Goal: Obtain resource: Download file/media

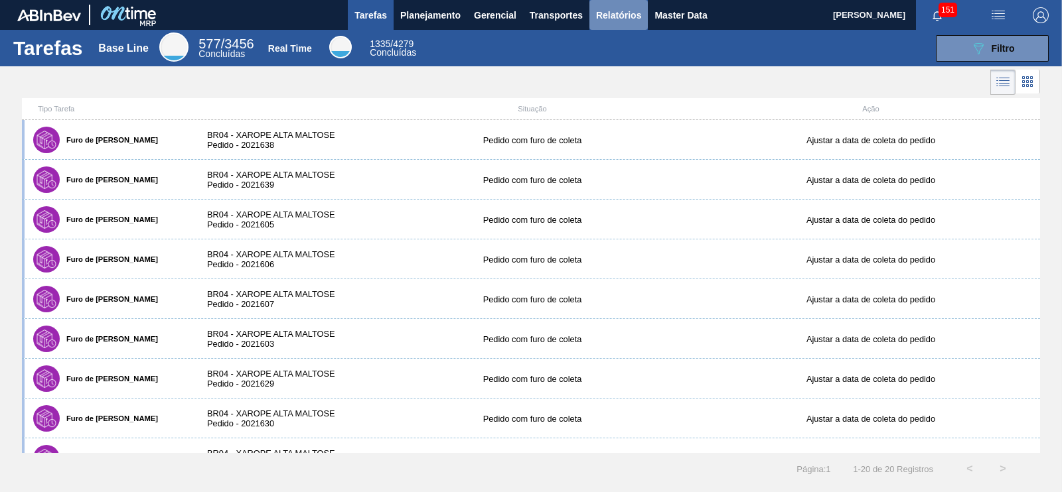
click at [614, 5] on button "Relatórios" at bounding box center [618, 15] width 58 height 30
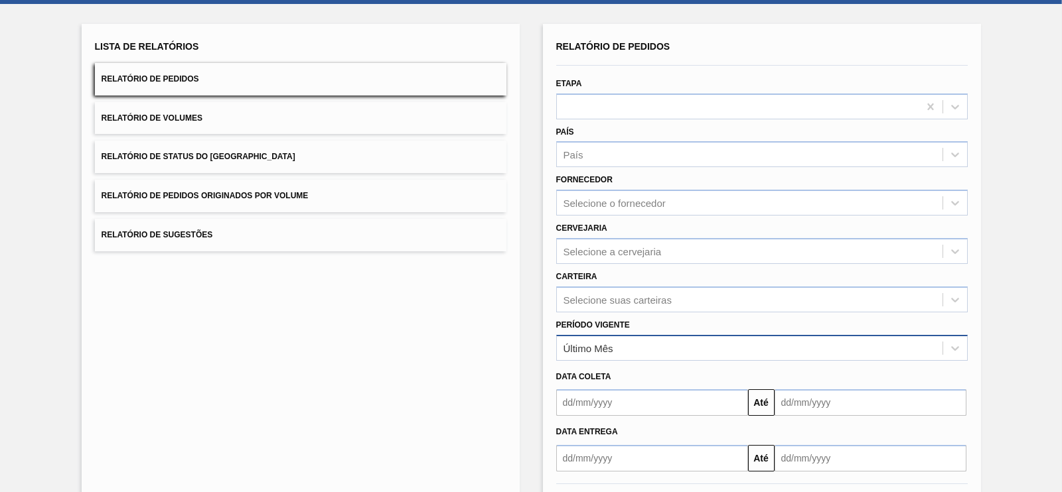
scroll to position [63, 0]
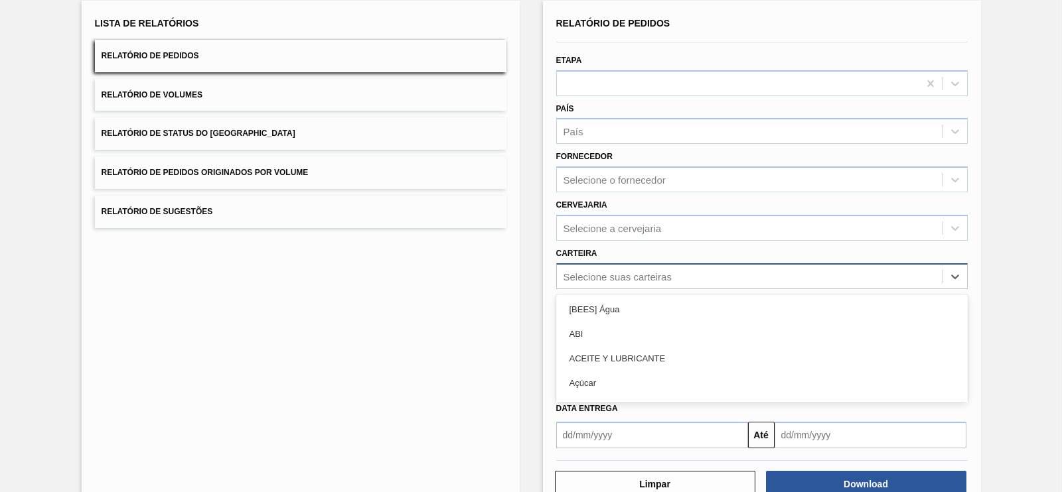
click at [614, 289] on div "option [BEES] Água focused, 1 of 101. 101 results available. Use Up and Down to…" at bounding box center [761, 276] width 411 height 26
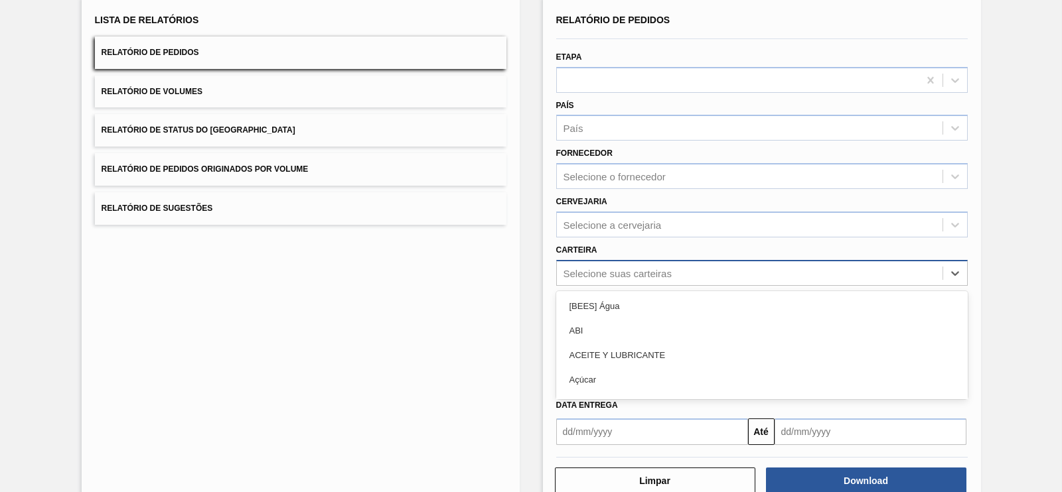
scroll to position [90, 0]
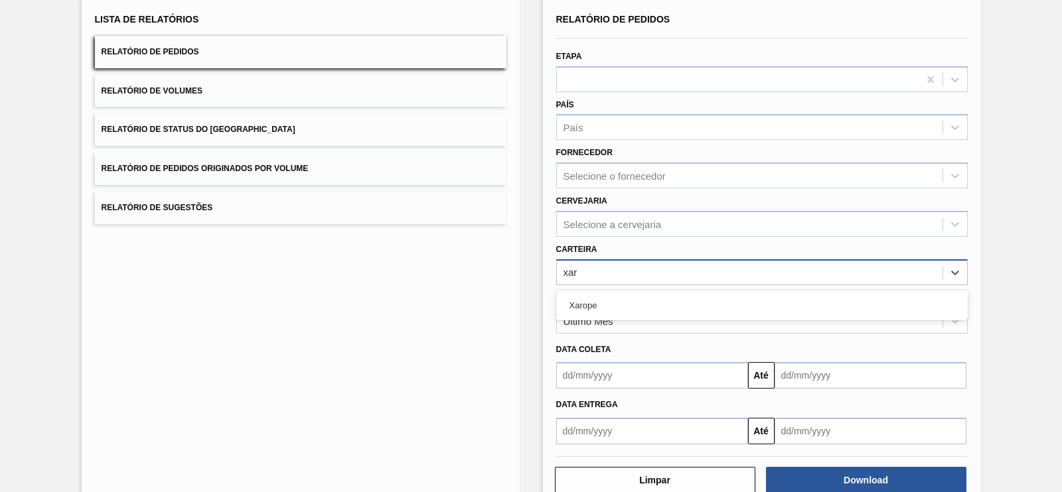
type input "xaro"
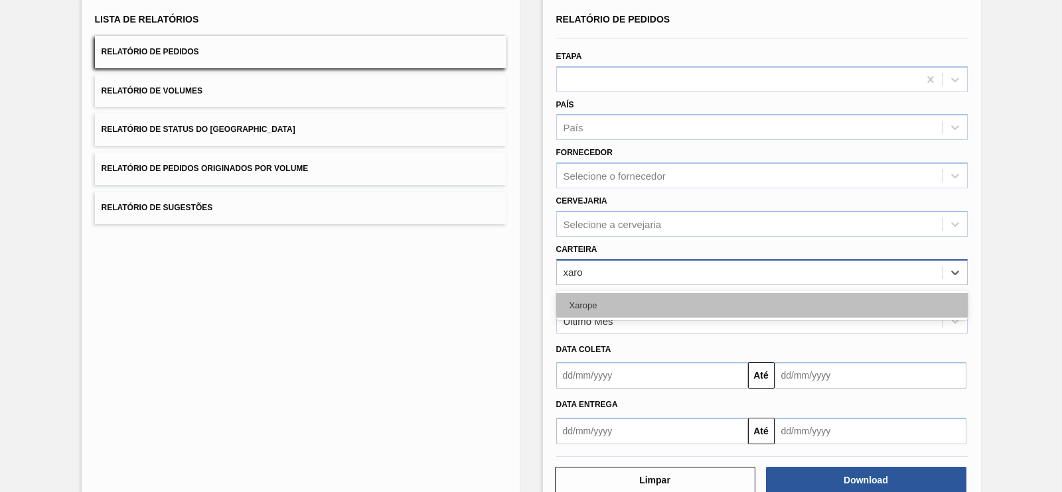
click at [587, 312] on div "Xarope" at bounding box center [761, 305] width 411 height 25
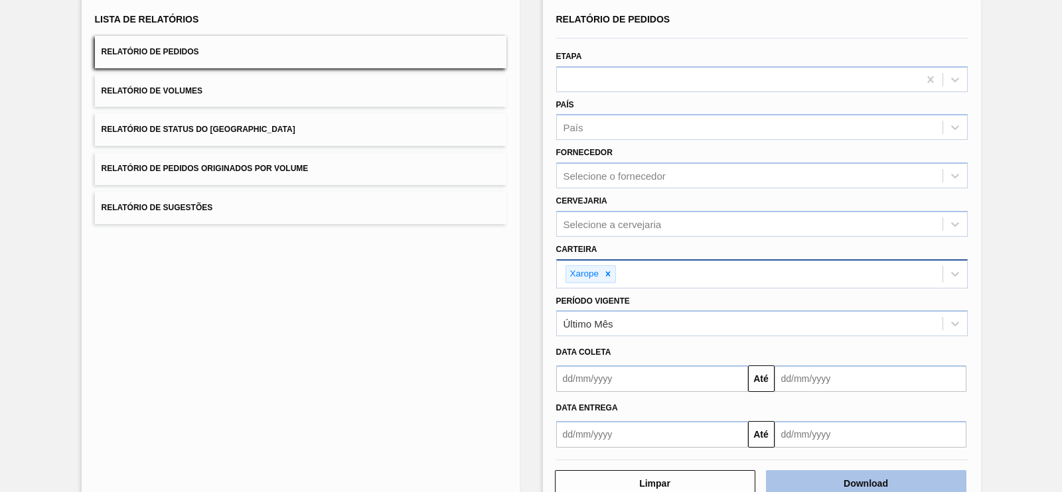
click at [857, 480] on button "Download" at bounding box center [866, 483] width 200 height 27
click at [190, 94] on span "Relatório de Volumes" at bounding box center [152, 90] width 101 height 9
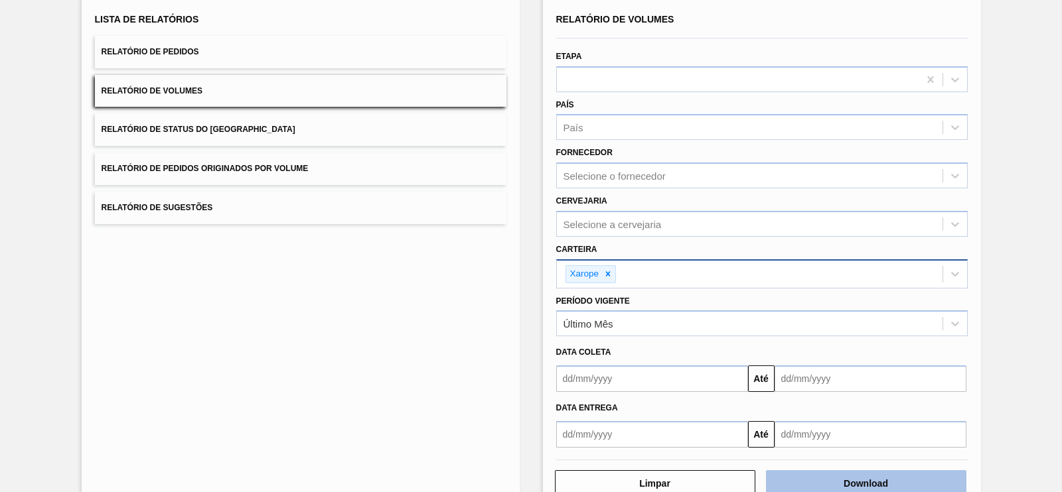
click at [836, 472] on button "Download" at bounding box center [866, 483] width 200 height 27
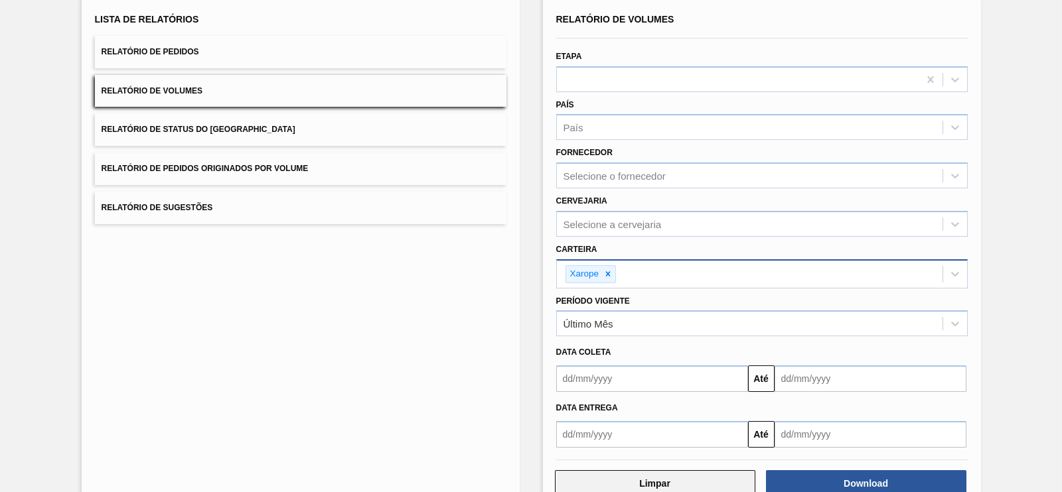
click at [664, 490] on button "Limpar" at bounding box center [655, 483] width 200 height 27
